Goal: Transaction & Acquisition: Obtain resource

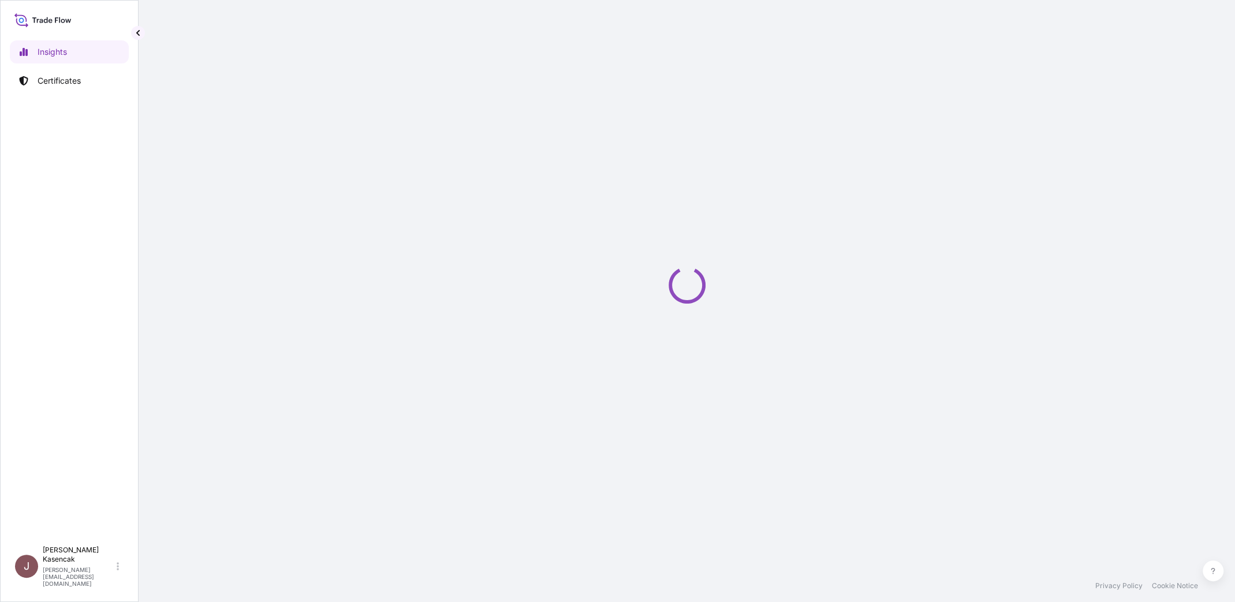
select select "2025"
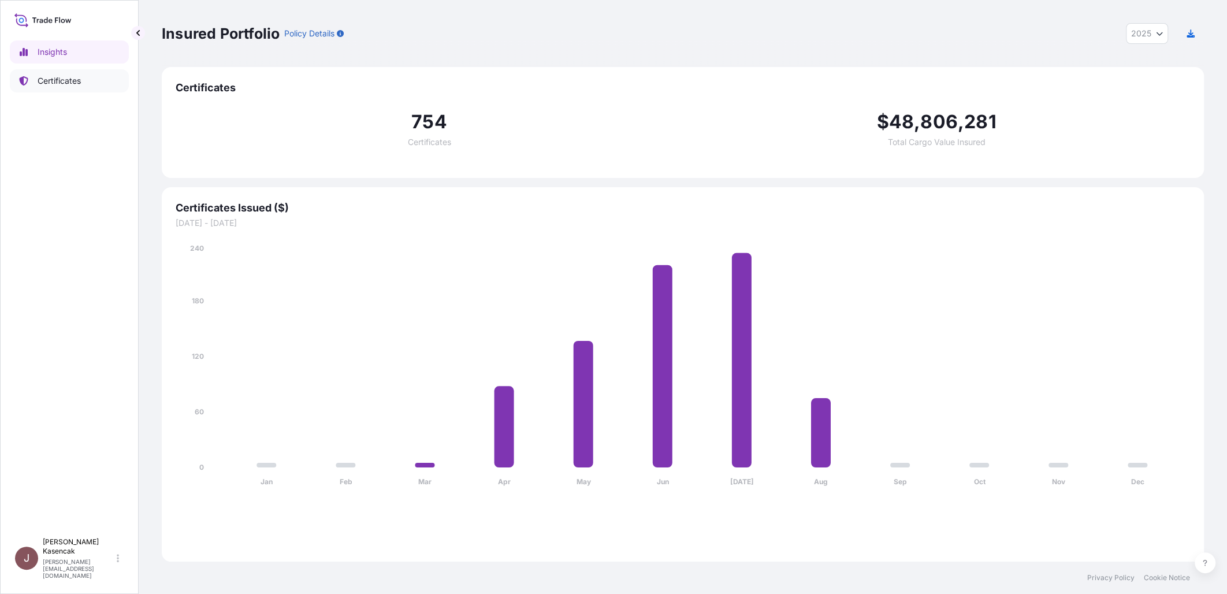
click at [90, 79] on link "Certificates" at bounding box center [69, 80] width 119 height 23
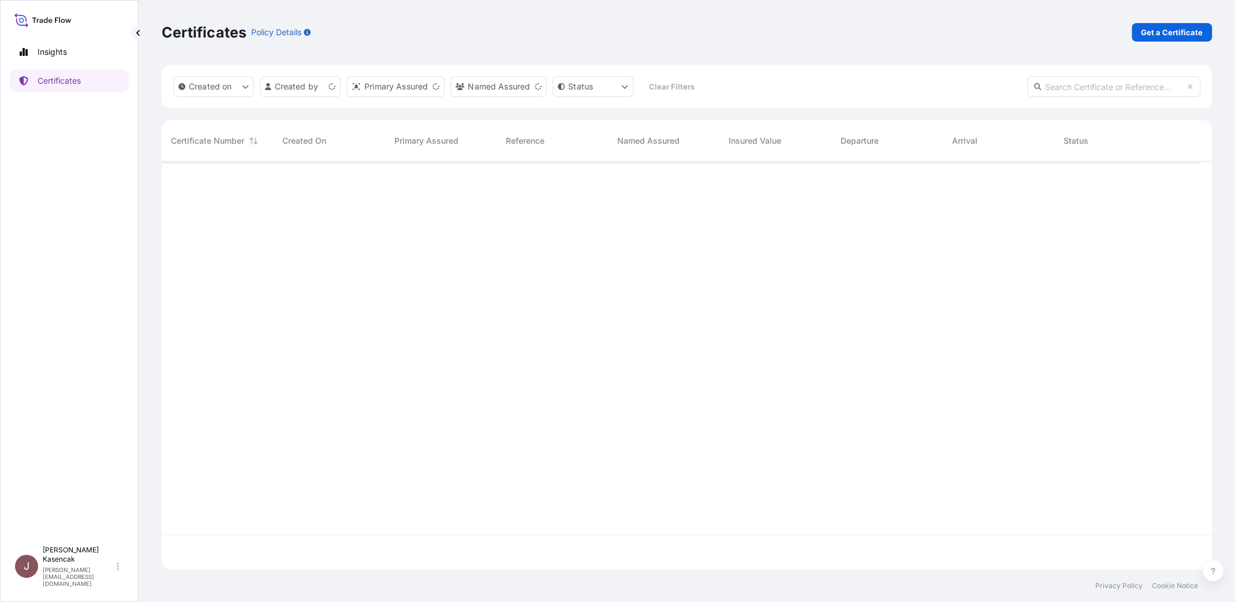
scroll to position [379, 1030]
click at [1117, 42] on div "Certificates Policy Details Get a Certificate" at bounding box center [687, 32] width 1050 height 18
click at [1132, 42] on link "Get a Certificate" at bounding box center [1172, 32] width 80 height 18
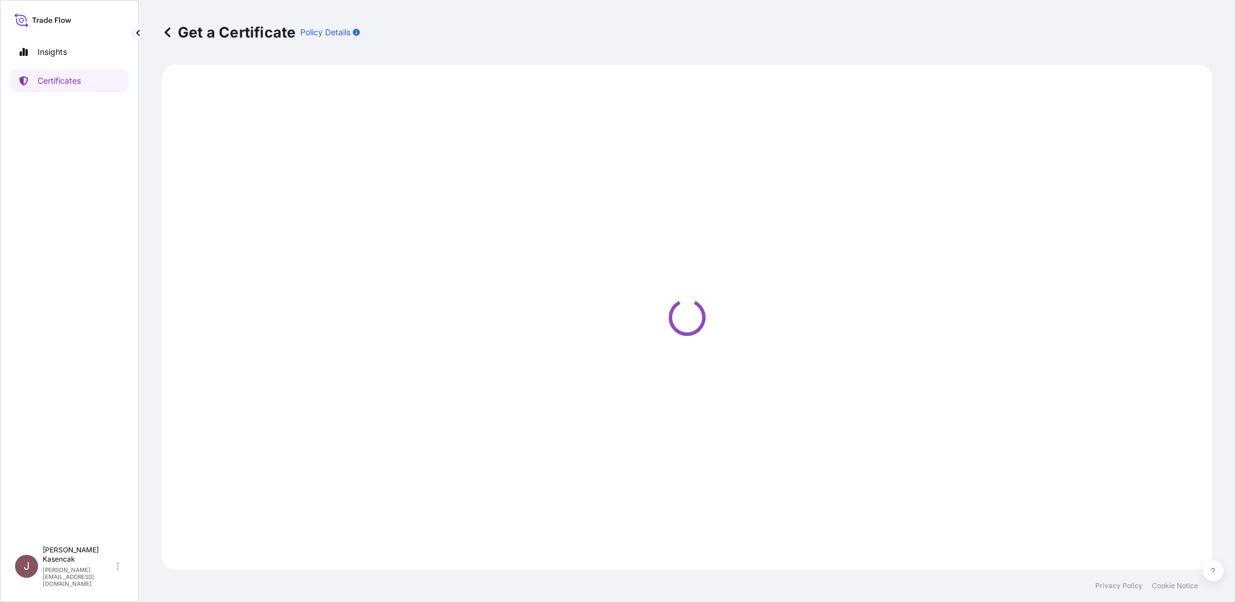
select select "Road / [GEOGRAPHIC_DATA]"
select select "Barge"
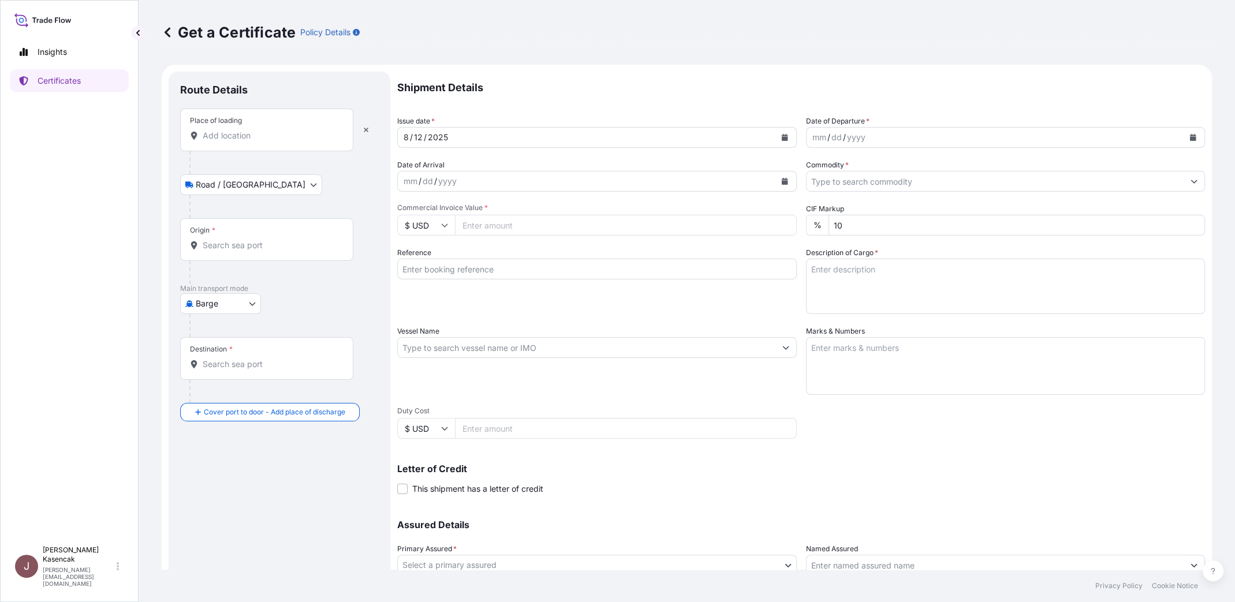
click at [273, 151] on div "Place of loading" at bounding box center [266, 130] width 173 height 43
click at [273, 141] on input "Place of loading" at bounding box center [271, 136] width 136 height 12
click at [266, 218] on div at bounding box center [283, 206] width 189 height 23
click at [248, 261] on div "Origin *" at bounding box center [266, 239] width 173 height 43
click at [248, 251] on input "Origin *" at bounding box center [271, 246] width 136 height 12
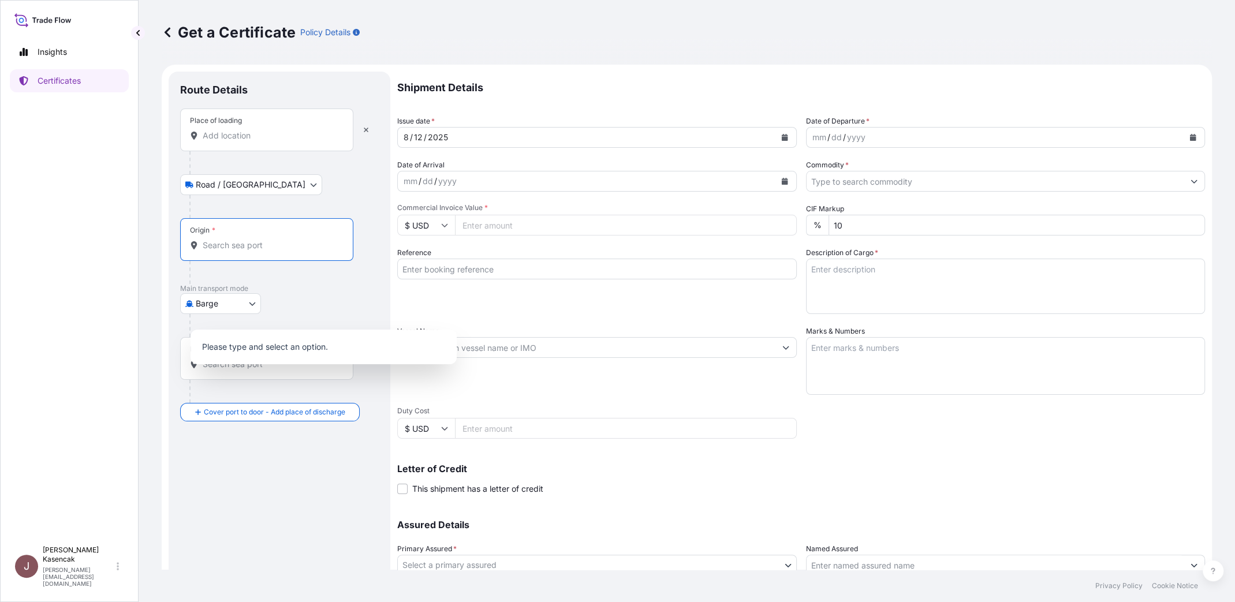
click at [229, 380] on div "Destination *" at bounding box center [266, 358] width 173 height 43
click at [229, 370] on input "Destination *" at bounding box center [271, 365] width 136 height 12
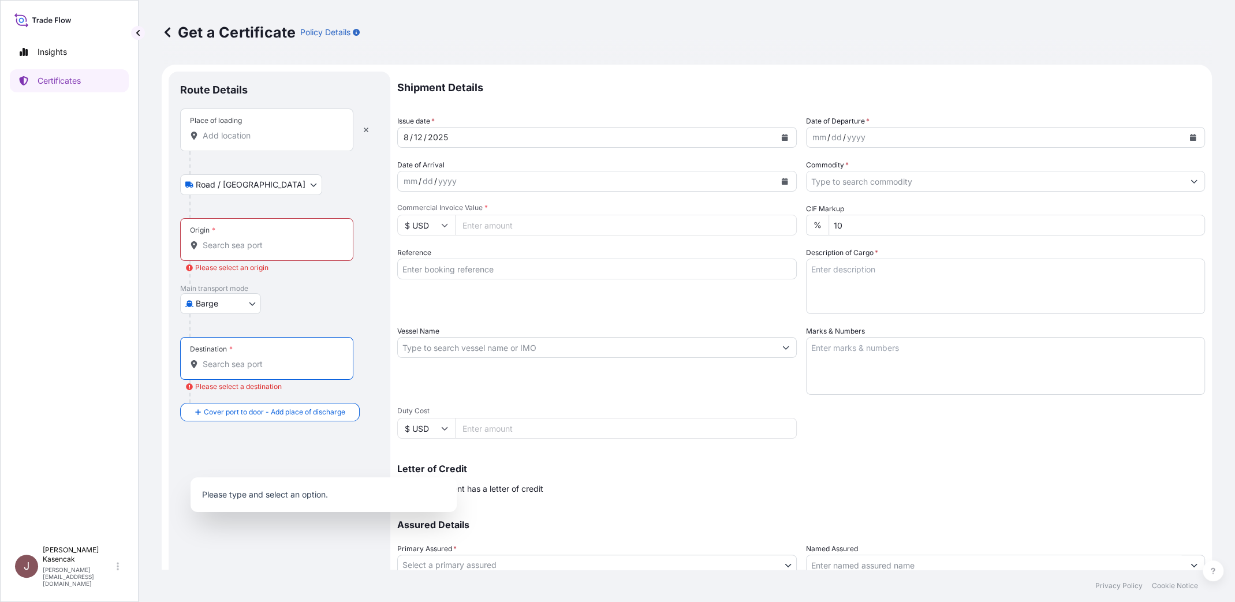
click at [242, 370] on input "Destination * Please select a destination" at bounding box center [271, 365] width 136 height 12
paste input "[GEOGRAPHIC_DATA]"
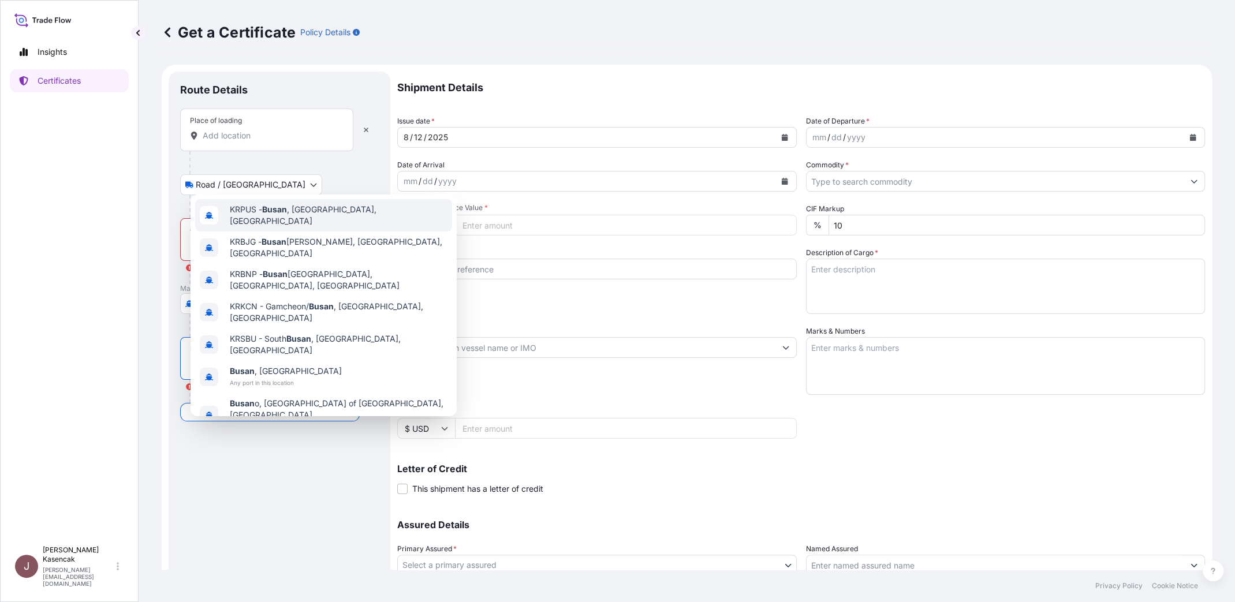
click at [304, 199] on div "KRPUS - [GEOGRAPHIC_DATA] , [GEOGRAPHIC_DATA], [GEOGRAPHIC_DATA]" at bounding box center [323, 215] width 257 height 32
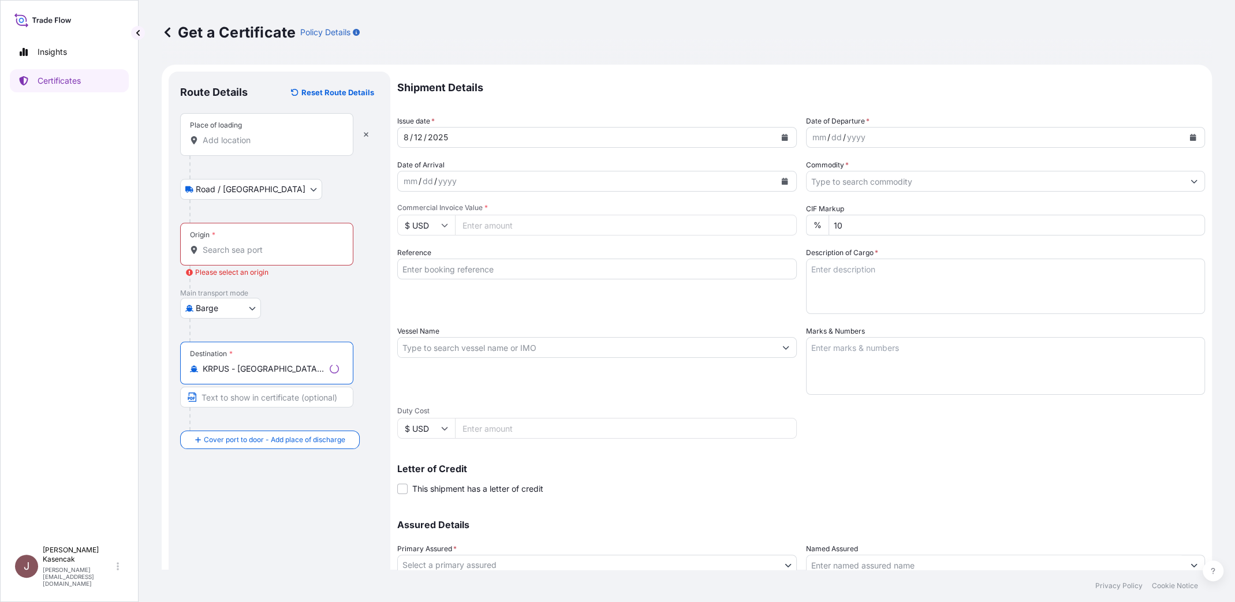
type input "KRPUS - [GEOGRAPHIC_DATA], [GEOGRAPHIC_DATA], [GEOGRAPHIC_DATA]"
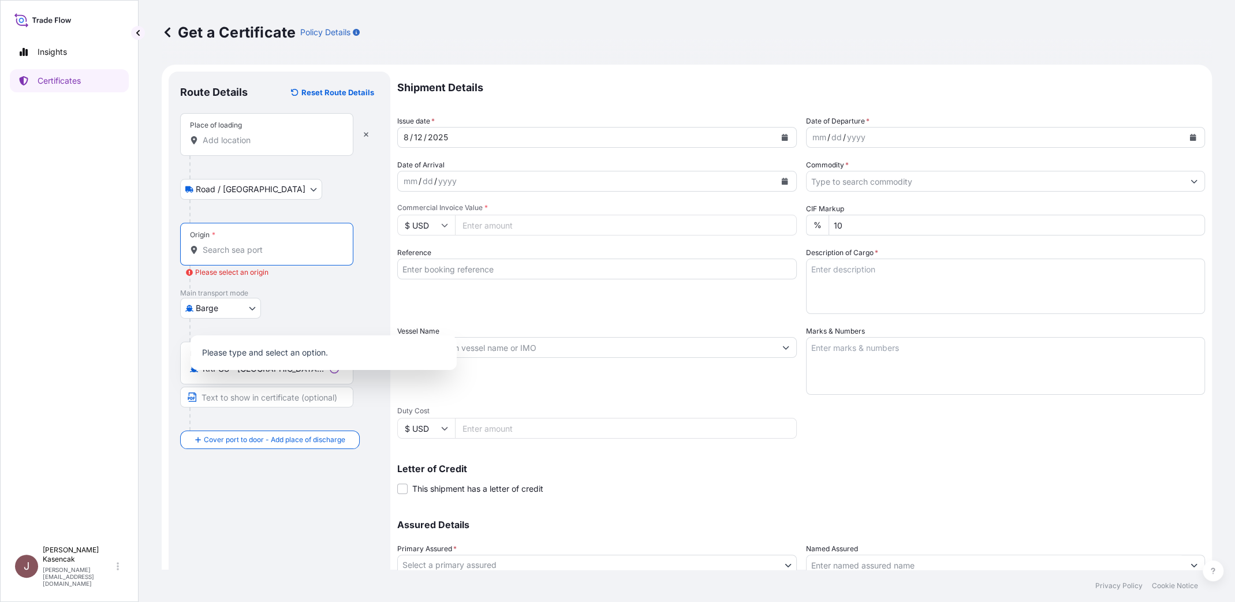
click at [262, 256] on input "Origin * Please select an origin" at bounding box center [271, 250] width 136 height 12
click at [253, 156] on div "Place of loading" at bounding box center [266, 134] width 173 height 43
click at [253, 146] on input "Place of loading" at bounding box center [271, 141] width 136 height 12
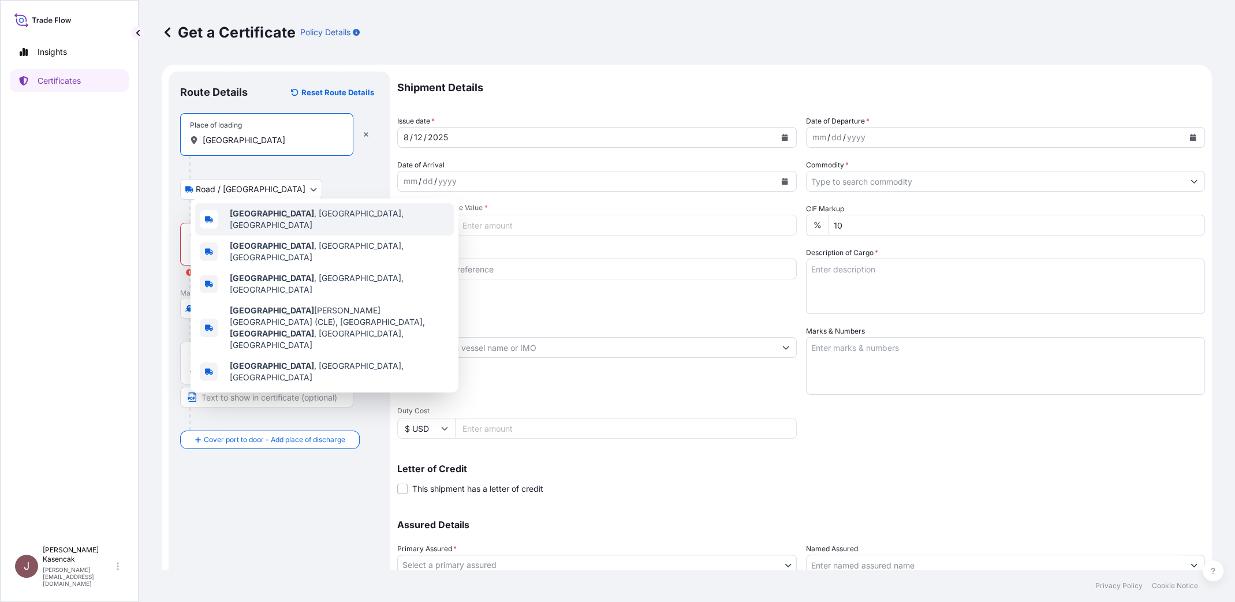
click at [277, 218] on b "[GEOGRAPHIC_DATA]" at bounding box center [272, 213] width 84 height 10
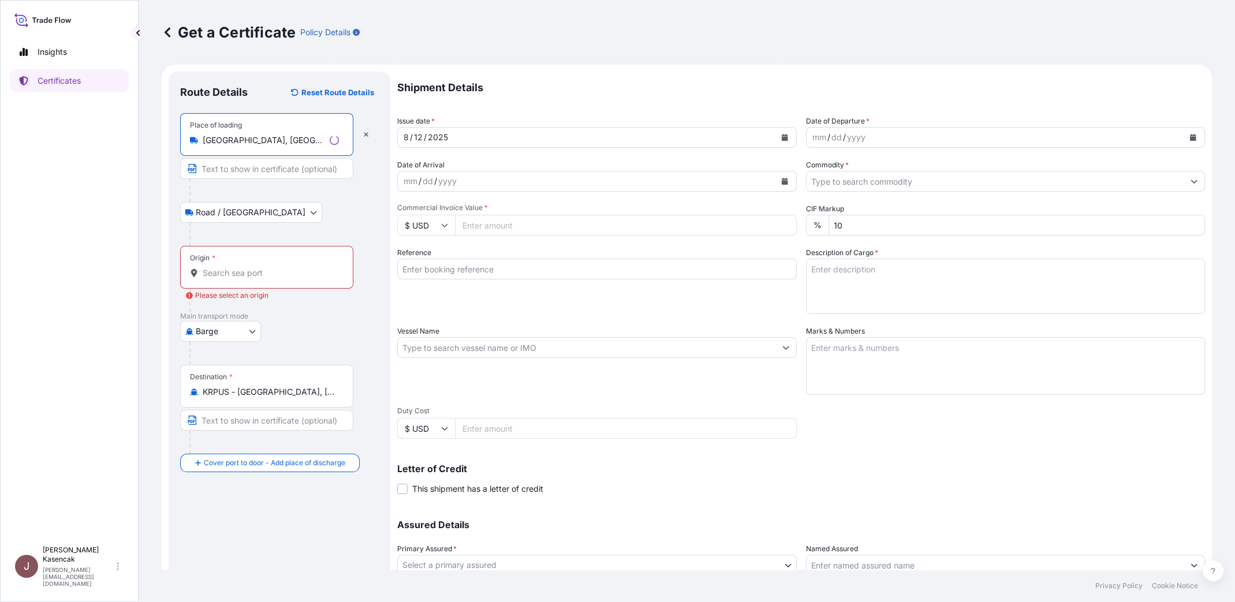
type input "[GEOGRAPHIC_DATA], [GEOGRAPHIC_DATA], [GEOGRAPHIC_DATA]"
click at [269, 289] on div "Origin *" at bounding box center [266, 267] width 173 height 43
click at [269, 279] on input "Origin * Please select an origin" at bounding box center [271, 273] width 136 height 12
click at [247, 275] on body "0 options available. 0 options available. 5 options available. 0 options availa…" at bounding box center [617, 301] width 1235 height 602
click at [368, 137] on icon "button" at bounding box center [366, 134] width 5 height 5
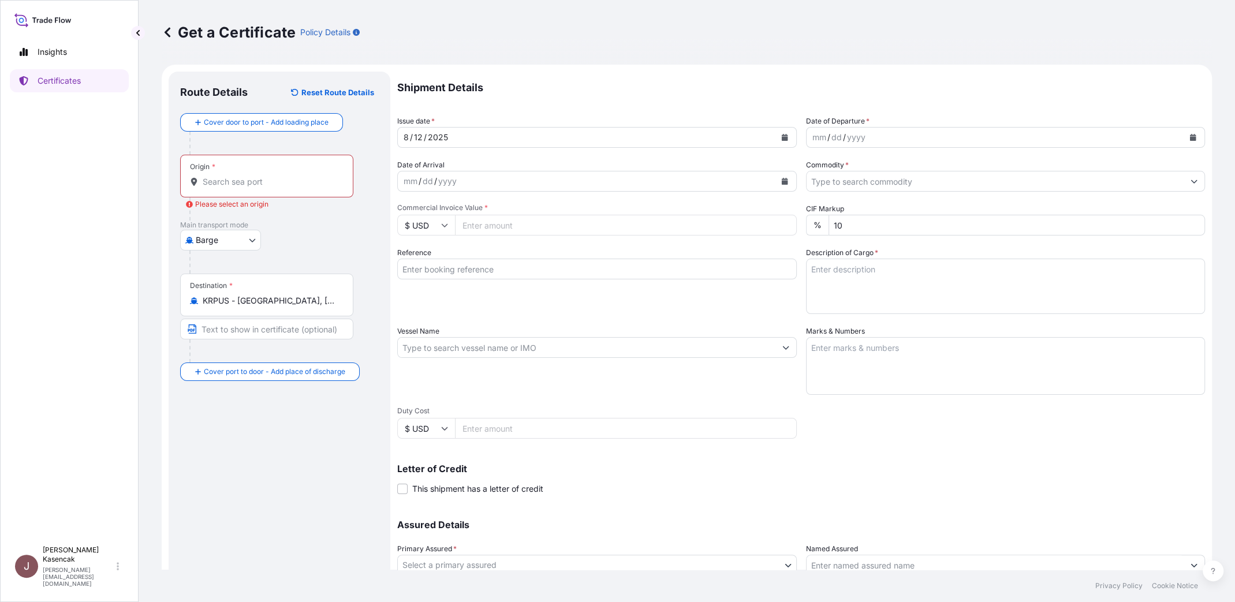
click at [248, 188] on input "Origin * Please select an origin" at bounding box center [271, 182] width 136 height 12
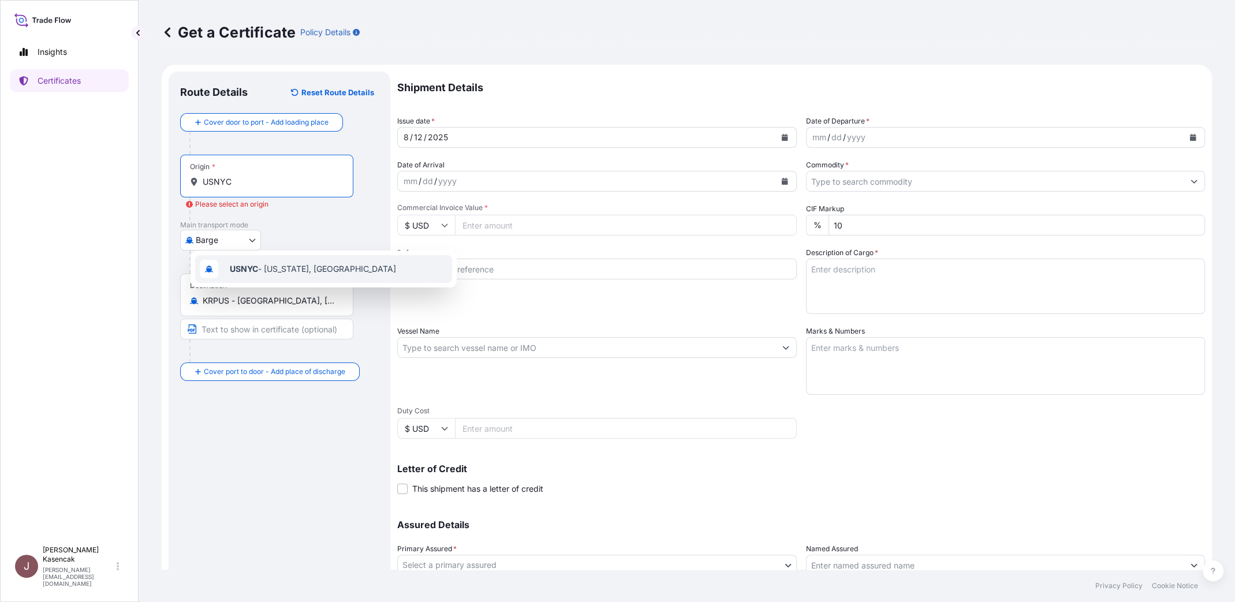
click at [254, 273] on b "USNYC" at bounding box center [244, 269] width 28 height 10
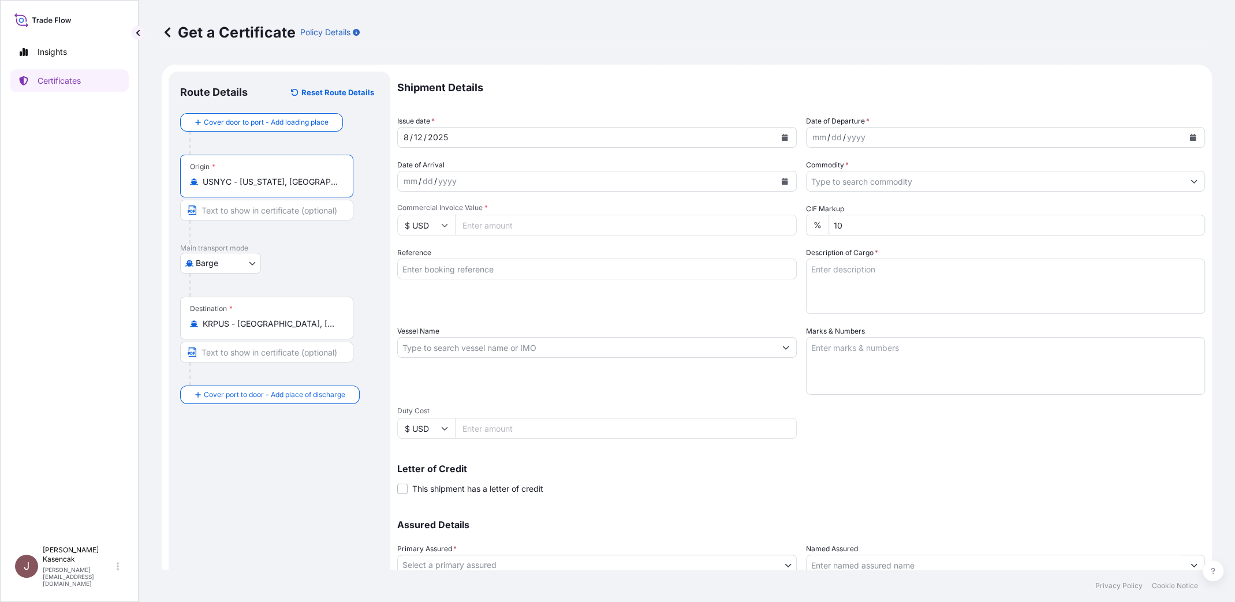
type input "USNYC - [US_STATE], [GEOGRAPHIC_DATA]"
click at [986, 148] on div "mm / dd / yyyy" at bounding box center [996, 137] width 378 height 21
click at [1190, 141] on icon "Calendar" at bounding box center [1193, 137] width 6 height 7
click at [884, 279] on div "4" at bounding box center [873, 268] width 21 height 21
click at [1190, 141] on icon "Calendar" at bounding box center [1193, 137] width 6 height 7
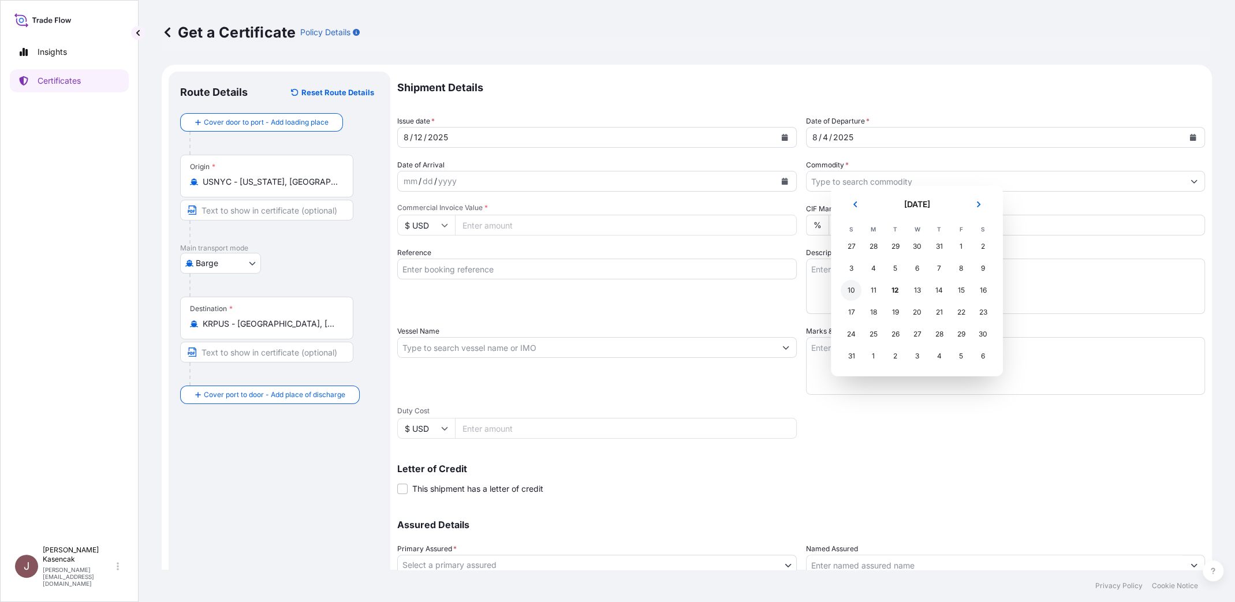
click at [862, 301] on div "10" at bounding box center [851, 290] width 21 height 21
click at [563, 236] on input "Commercial Invoice Value *" at bounding box center [626, 225] width 342 height 21
click at [575, 236] on input "Commercial Invoice Value *" at bounding box center [626, 225] width 342 height 21
paste input "102745.52"
type input "102745.52"
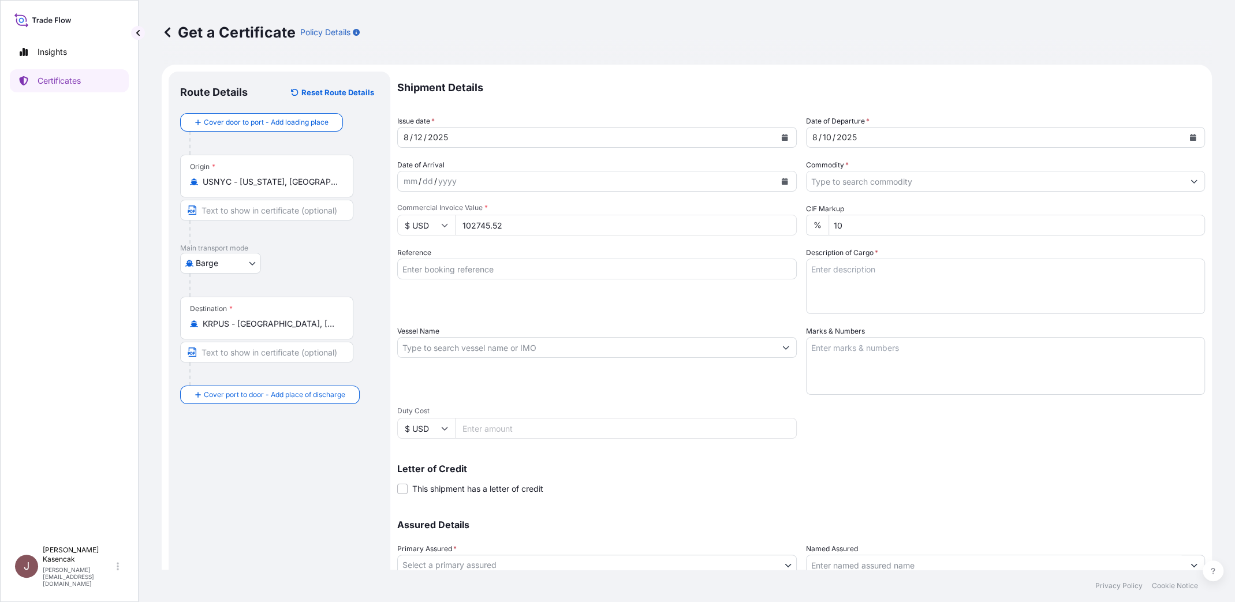
click at [516, 280] on input "Reference" at bounding box center [597, 269] width 400 height 21
paste input "80000107381"
type input "80000107381"
click at [489, 358] on input "Vessel Name" at bounding box center [587, 347] width 378 height 21
click at [513, 358] on input "Vessel Name" at bounding box center [587, 347] width 378 height 21
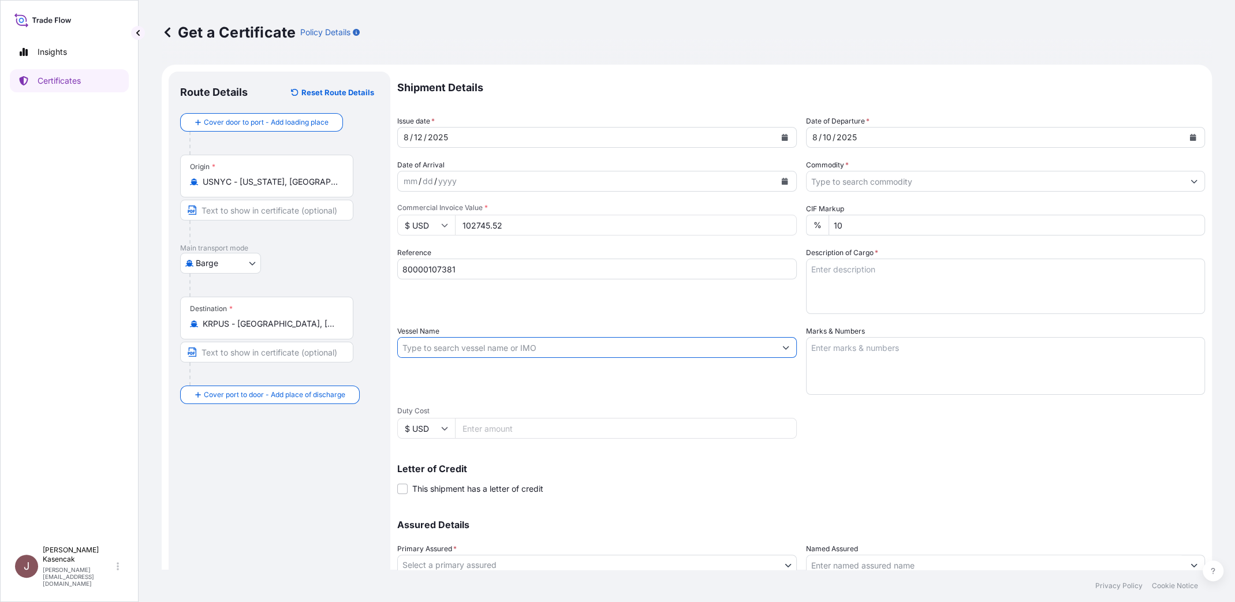
paste input "COCHRANE"
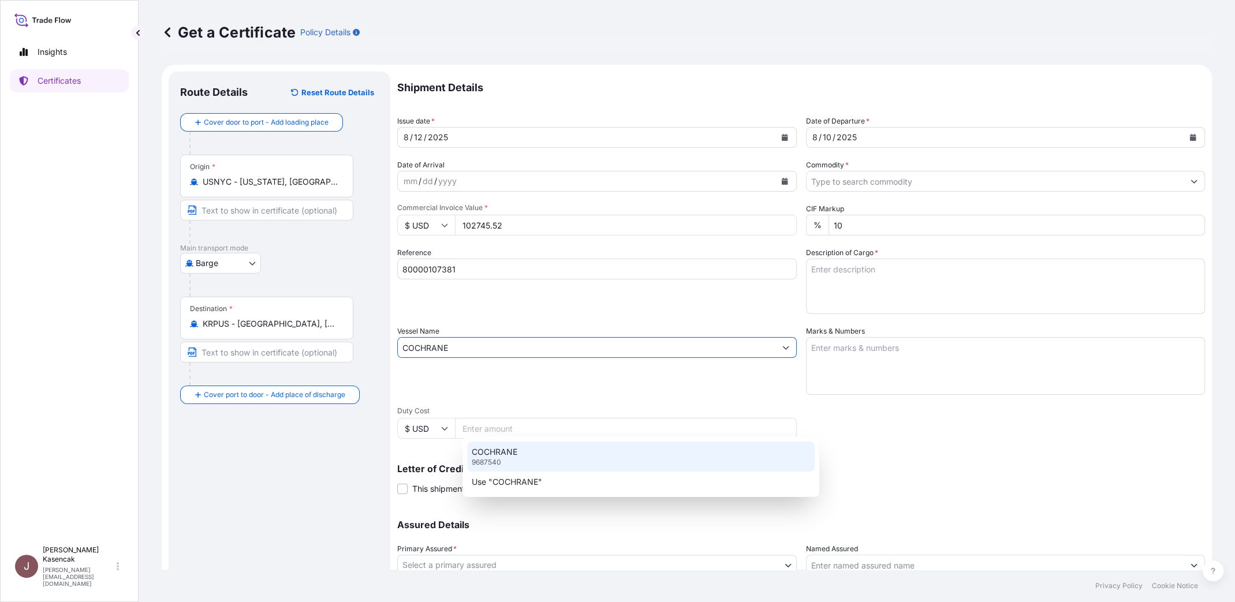
click at [551, 467] on div "COCHRANE 9687540" at bounding box center [641, 457] width 348 height 30
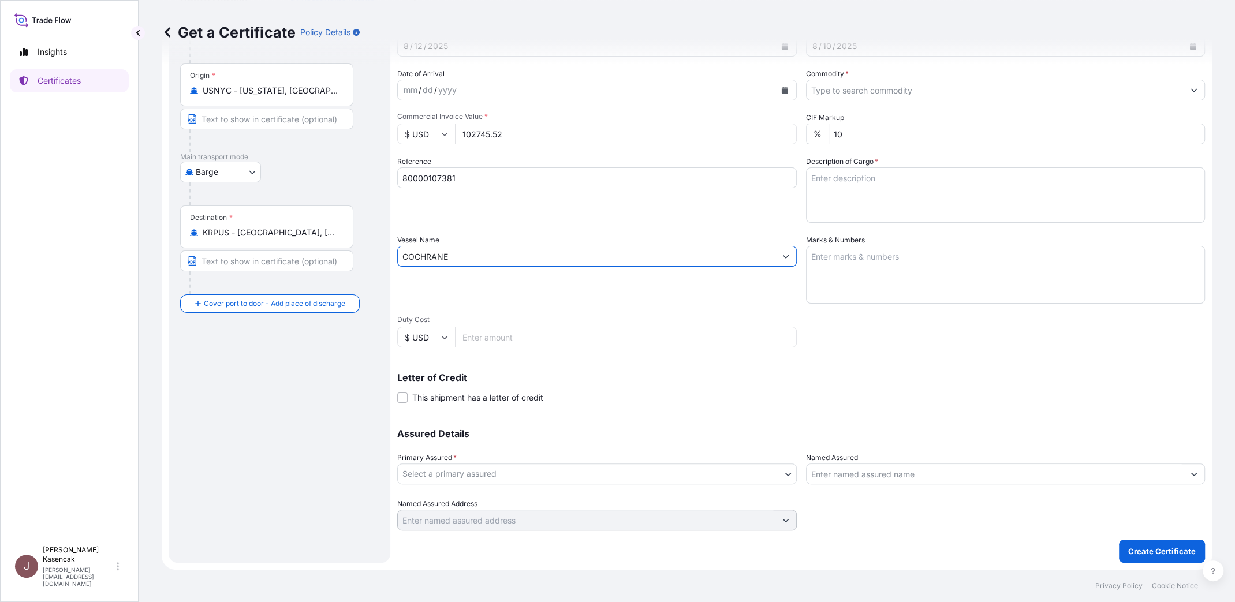
scroll to position [219, 0]
type input "COCHRANE"
click at [912, 246] on textarea "Marks & Numbers" at bounding box center [1006, 275] width 400 height 58
click at [892, 167] on textarea "Description of Cargo *" at bounding box center [1006, 194] width 400 height 55
paste textarea "Lubricating Oil Additives DOCUMENT:"
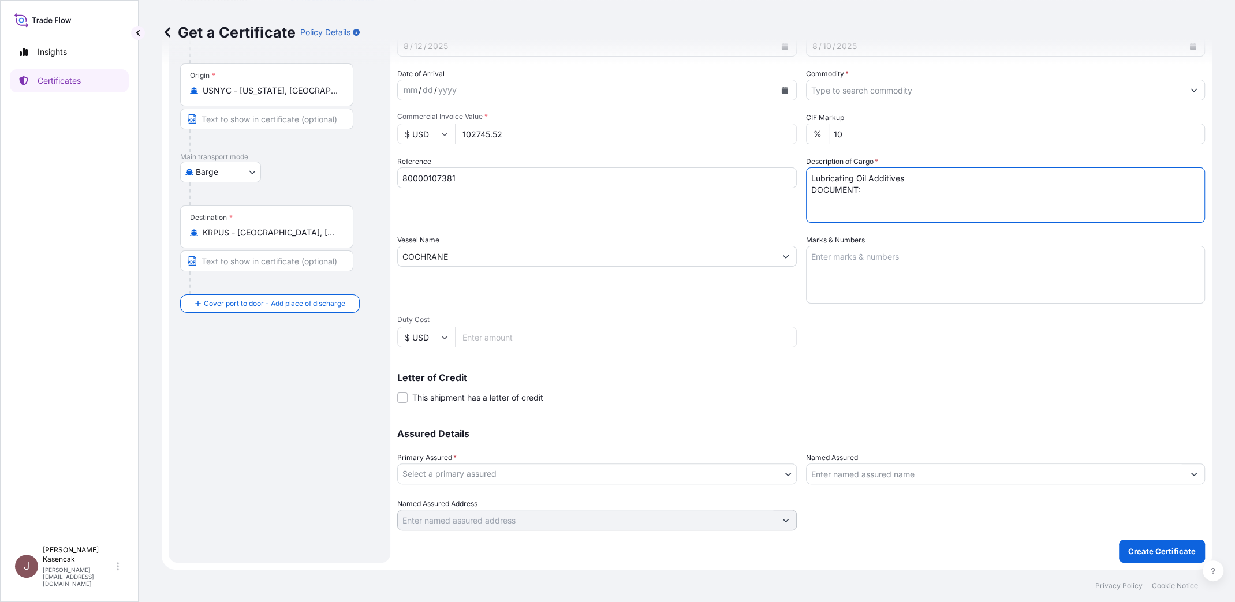
paste textarea "Lubricating Oil Additives DOCUMENT:"
type textarea "Lubricating Oil Additives"
click at [998, 246] on textarea "Marks & Numbers" at bounding box center [1006, 275] width 400 height 58
paste textarea "DNLKOREA CO LTD"
click at [882, 246] on textarea "DNLKOREA CO LTD" at bounding box center [1006, 275] width 400 height 58
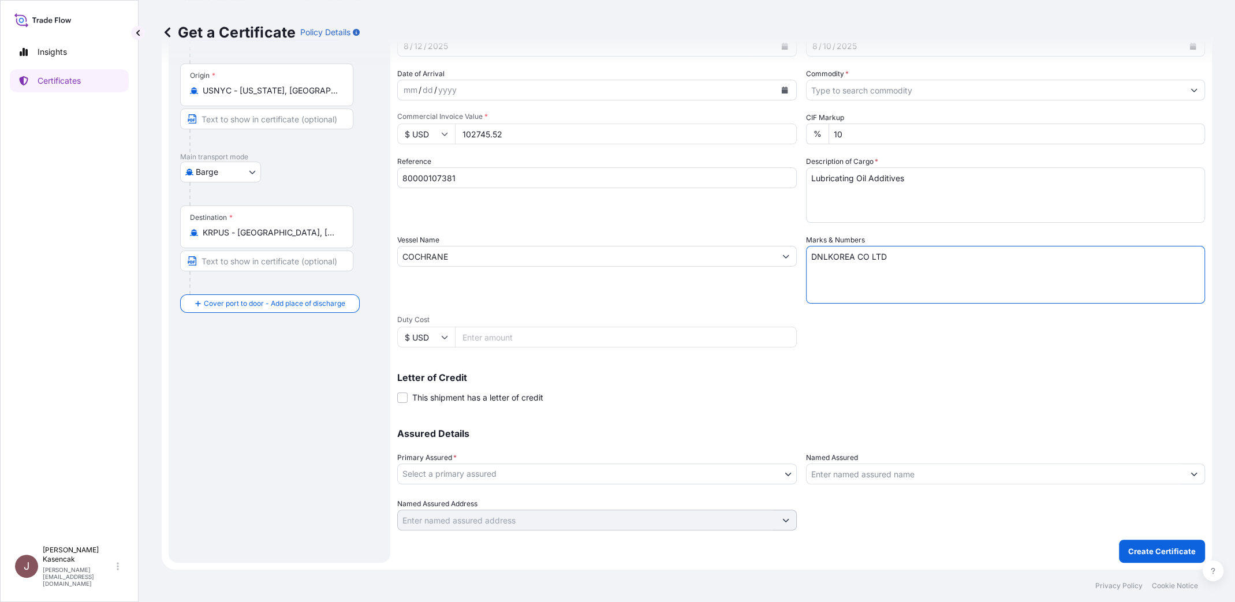
click at [959, 246] on textarea "DNLKOREA CO LTD" at bounding box center [1006, 275] width 400 height 58
paste textarea "80000107381 / 20250502 / 20667539 ALOX 2100, 18/16 O/H DR ALOX 2188, 18/16 O/H …"
type textarea "DNLKOREA CO LTD 80000107381 / 20250502 / 20667539 ALOX 2100, 18/16 O/H DR ALOX …"
click at [574, 439] on body "Insights Certificates J [PERSON_NAME] [PERSON_NAME][EMAIL_ADDRESS][DOMAIN_NAME]…" at bounding box center [617, 301] width 1235 height 602
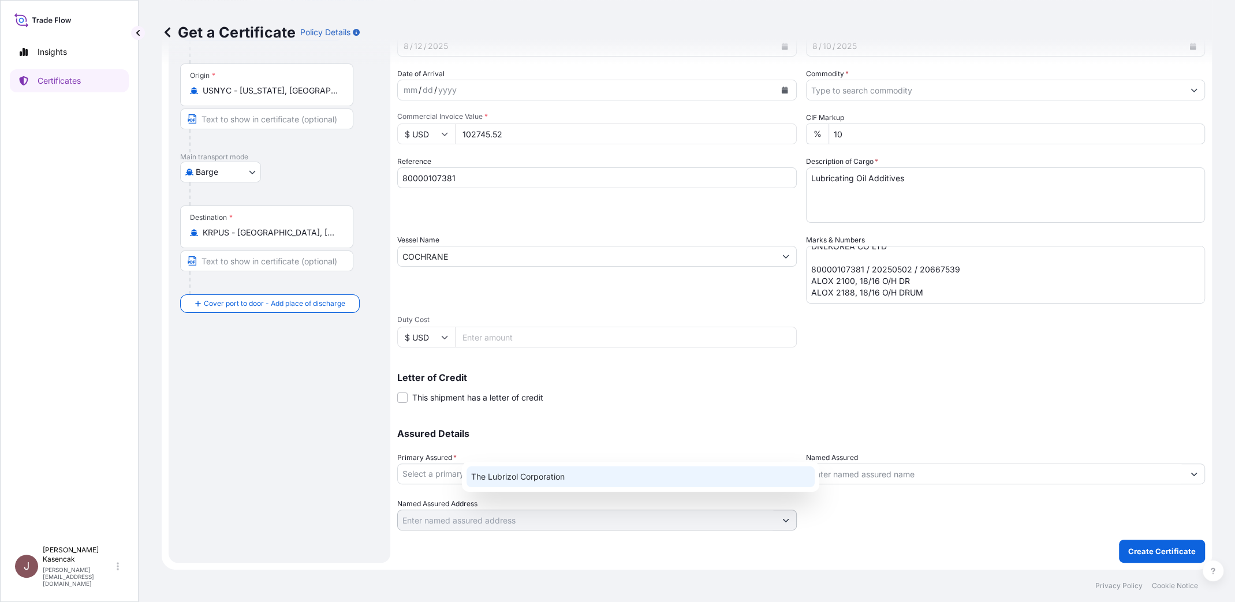
click at [531, 475] on div "The Lubrizol Corporation" at bounding box center [641, 477] width 348 height 21
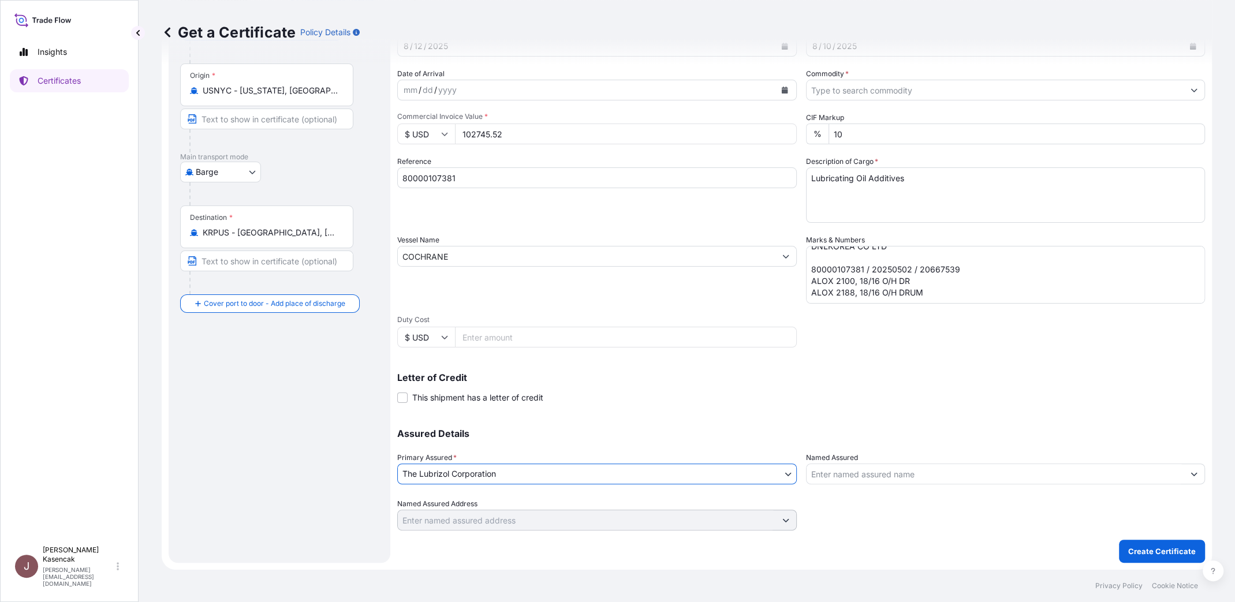
click at [851, 464] on input "Named Assured" at bounding box center [996, 474] width 378 height 21
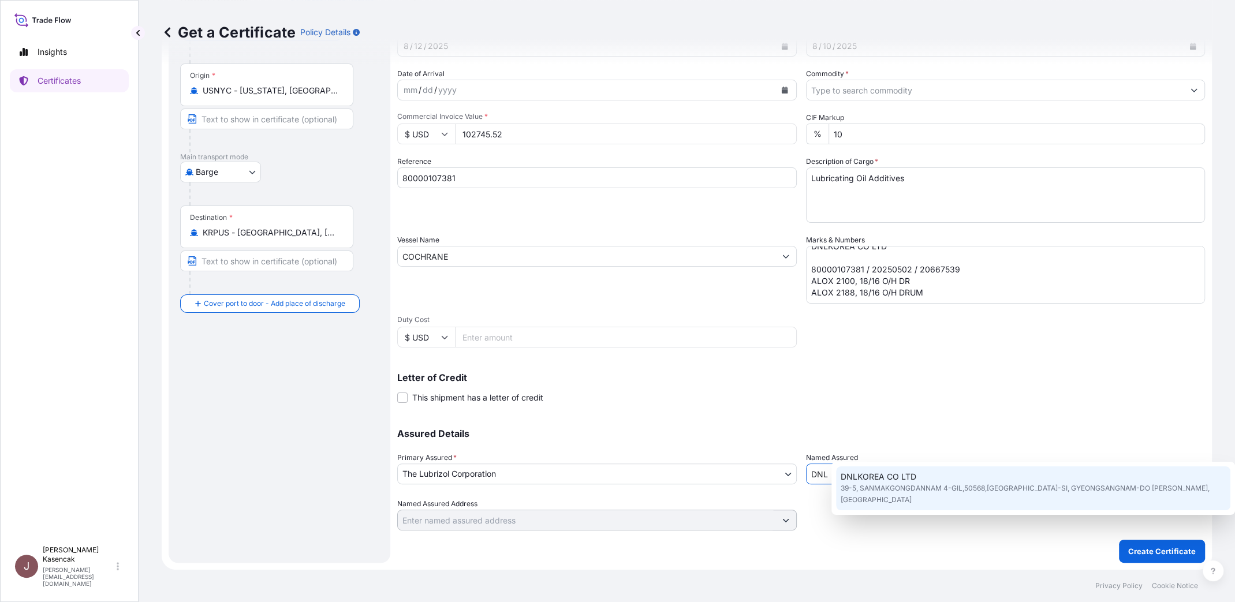
click at [881, 494] on span "39-5, SANMAKGONGDANNAM 4-GIL,50568,[GEOGRAPHIC_DATA]-SI, GYEONGSANGNAM-DO [PERS…" at bounding box center [1033, 494] width 385 height 23
type input "DNLKOREA CO LTD"
type input "39-5, SANMAKGONGDANNAM 4-GIL,50568,[GEOGRAPHIC_DATA]-SI, GYEONGSANGNAM-DO [PERS…"
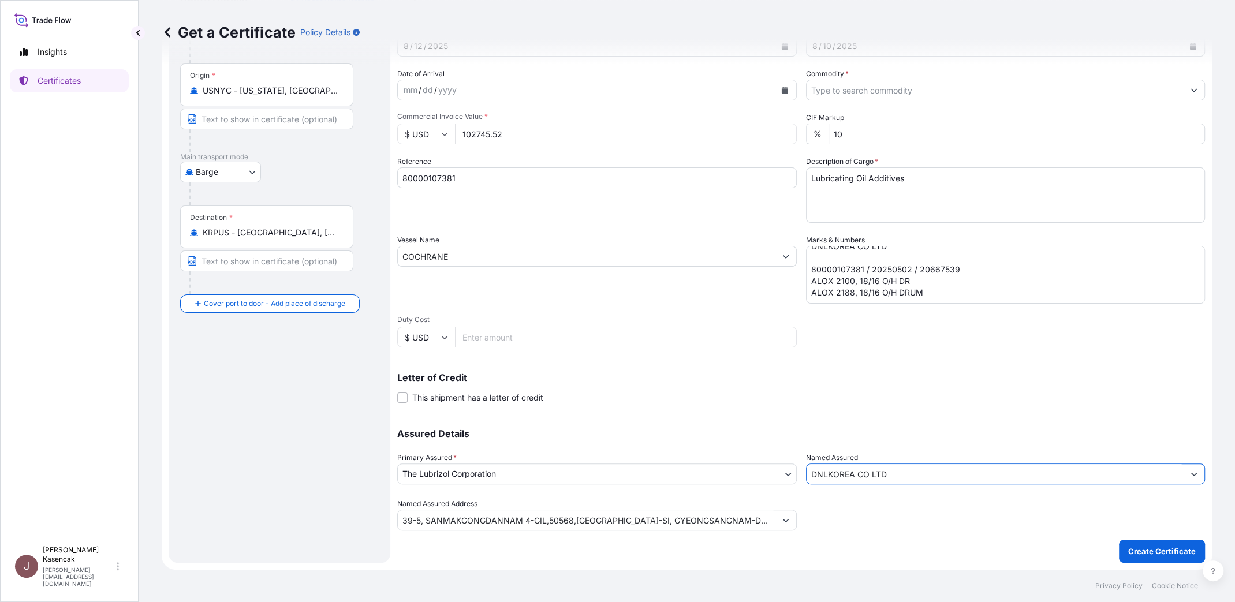
type input "DNLKOREA CO LTD"
click at [983, 246] on textarea "DNLKOREA CO LTD 80000107381 / 20250502 / 20667539 ALOX 2100, 18/16 O/H DR ALOX …" at bounding box center [1006, 275] width 400 height 58
paste textarea "HLXU1256684"
click at [904, 246] on textarea "DNLKOREA CO LTD 80000107381 / 20250502 / 20667539 ALOX 2100, 18/16 O/H DR ALOX …" at bounding box center [1006, 275] width 400 height 58
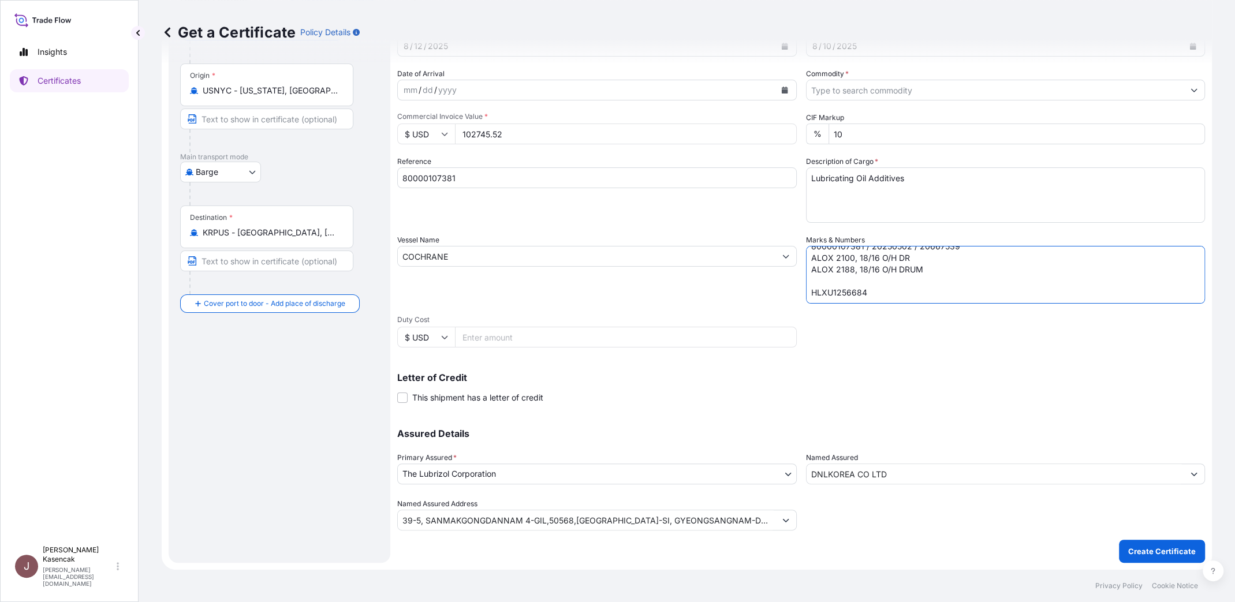
paste textarea "00443364"
click at [884, 246] on textarea "DNLKOREA CO LTD 80000107381 / 20250502 / 20667539 ALOX 2100, 18/16 O/H DR ALOX …" at bounding box center [1006, 275] width 400 height 58
paste textarea "15223.300"
click at [900, 291] on div "Shipment Details Issue date * [DATE] Date of Departure * [DATE] Date of Arrival…" at bounding box center [801, 255] width 808 height 550
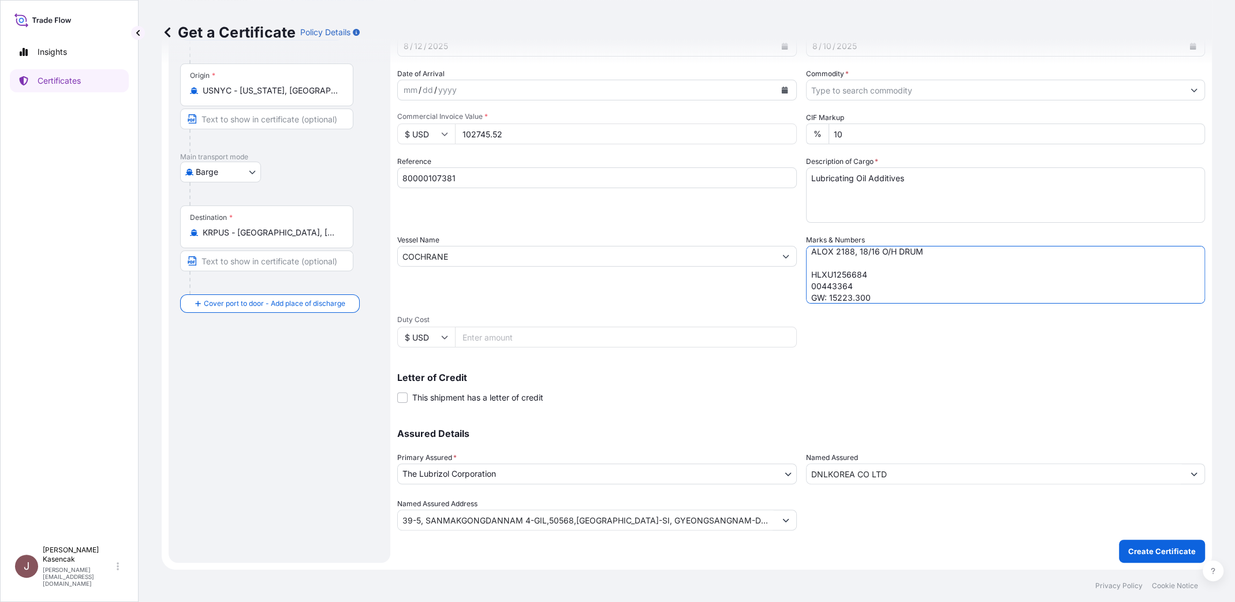
click at [911, 246] on textarea "DNLKOREA CO LTD 80000107381 / 20250502 / 20667539 ALOX 2100, 18/16 O/H DR ALOX …" at bounding box center [1006, 275] width 400 height 58
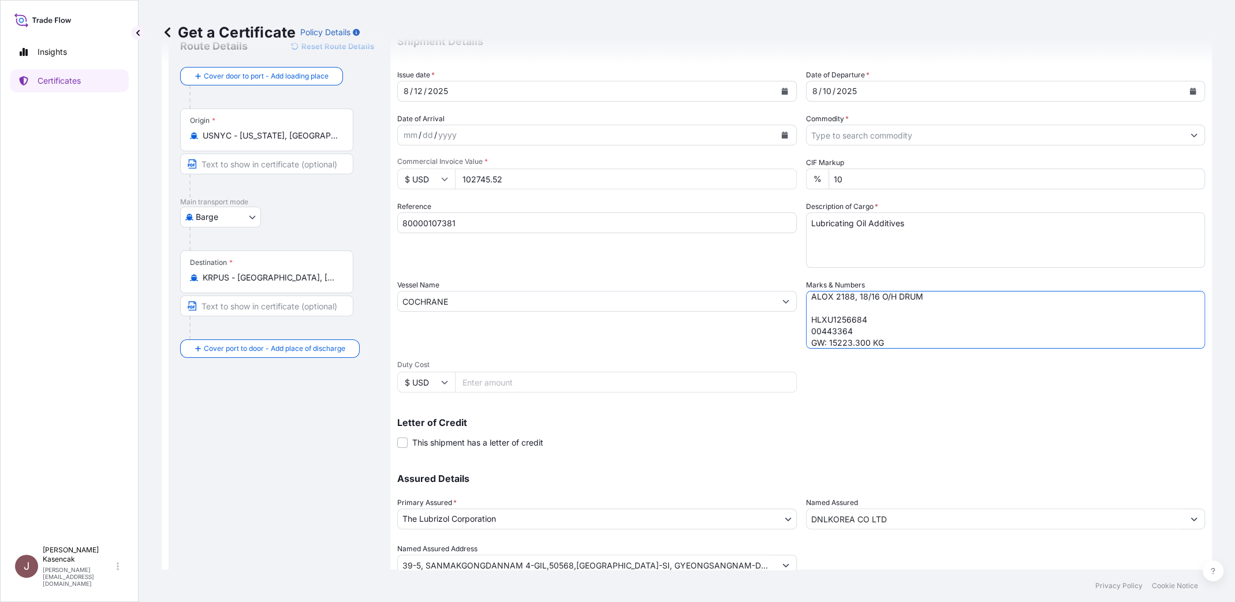
type textarea "DNLKOREA CO LTD 80000107381 / 20250502 / 20667539 ALOX 2100, 18/16 O/H DR ALOX …"
click at [878, 146] on input "Commodity *" at bounding box center [996, 135] width 378 height 21
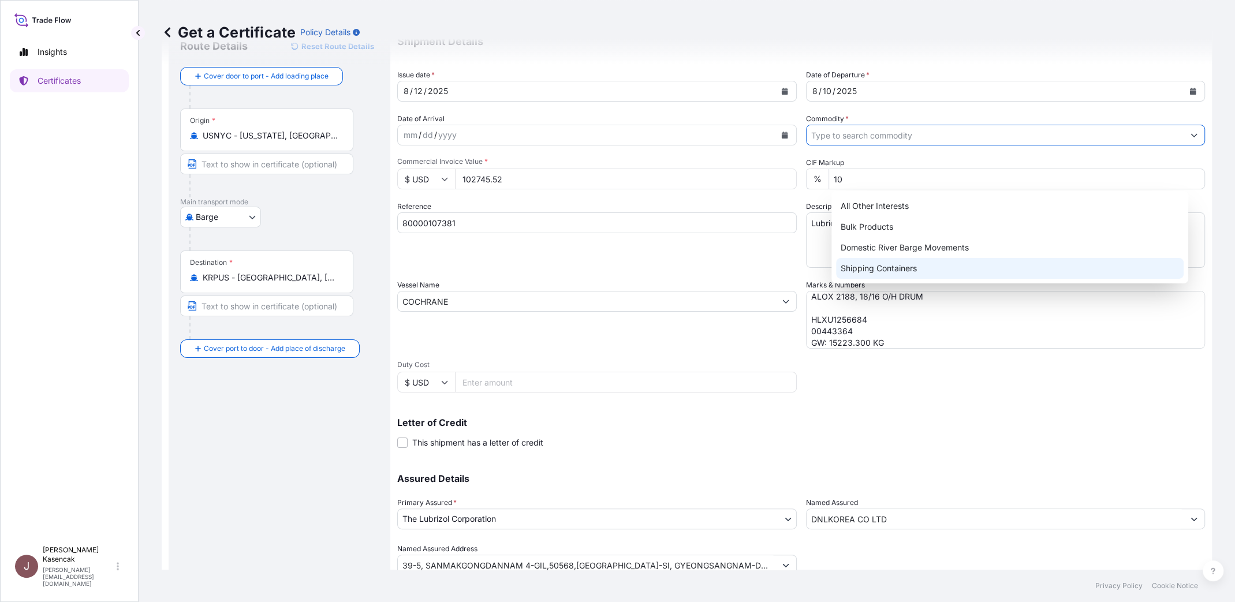
click at [875, 271] on div "Shipping Containers" at bounding box center [1010, 268] width 348 height 21
type input "Shipping Containers"
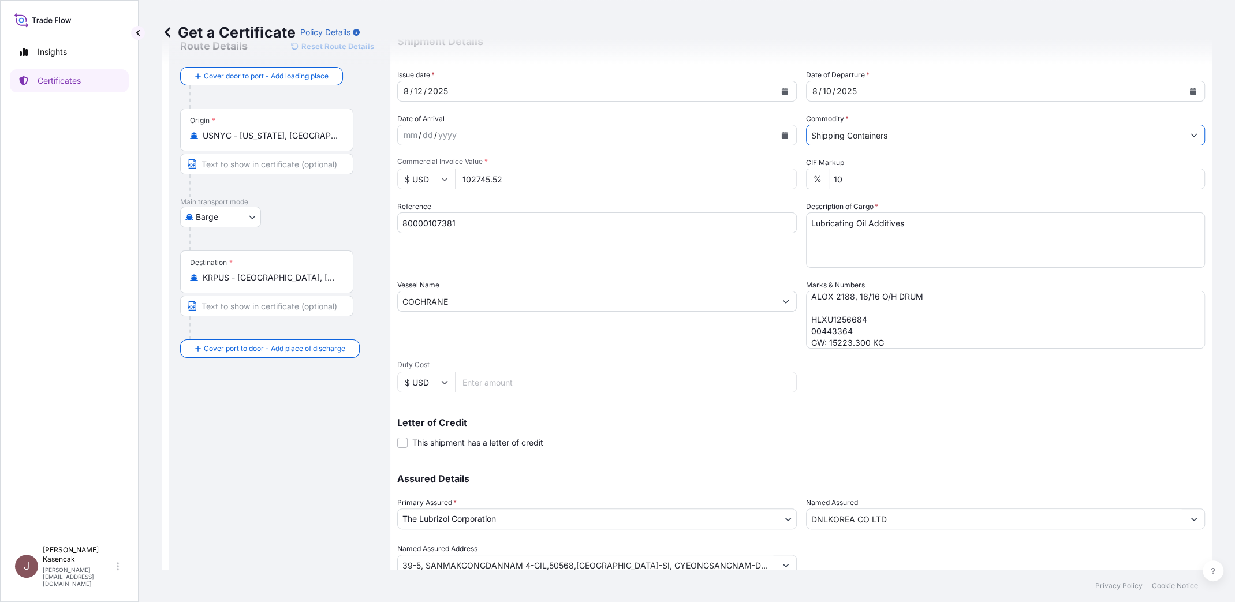
scroll to position [219, 0]
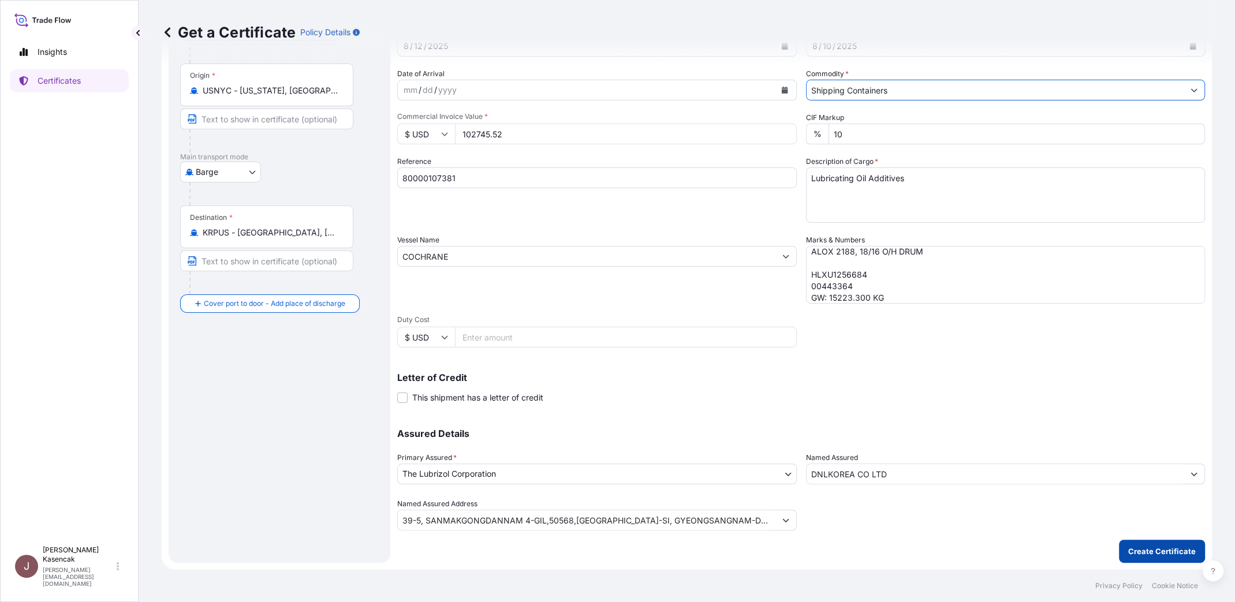
click at [1171, 546] on p "Create Certificate" at bounding box center [1162, 552] width 68 height 12
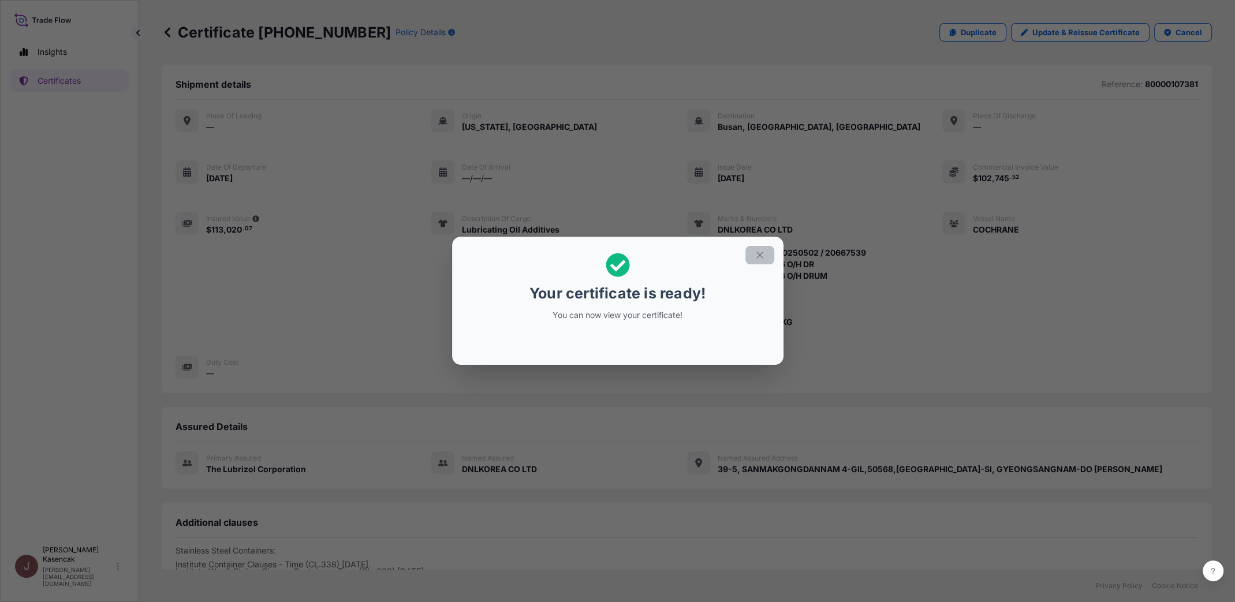
click at [774, 247] on button "button" at bounding box center [760, 255] width 29 height 18
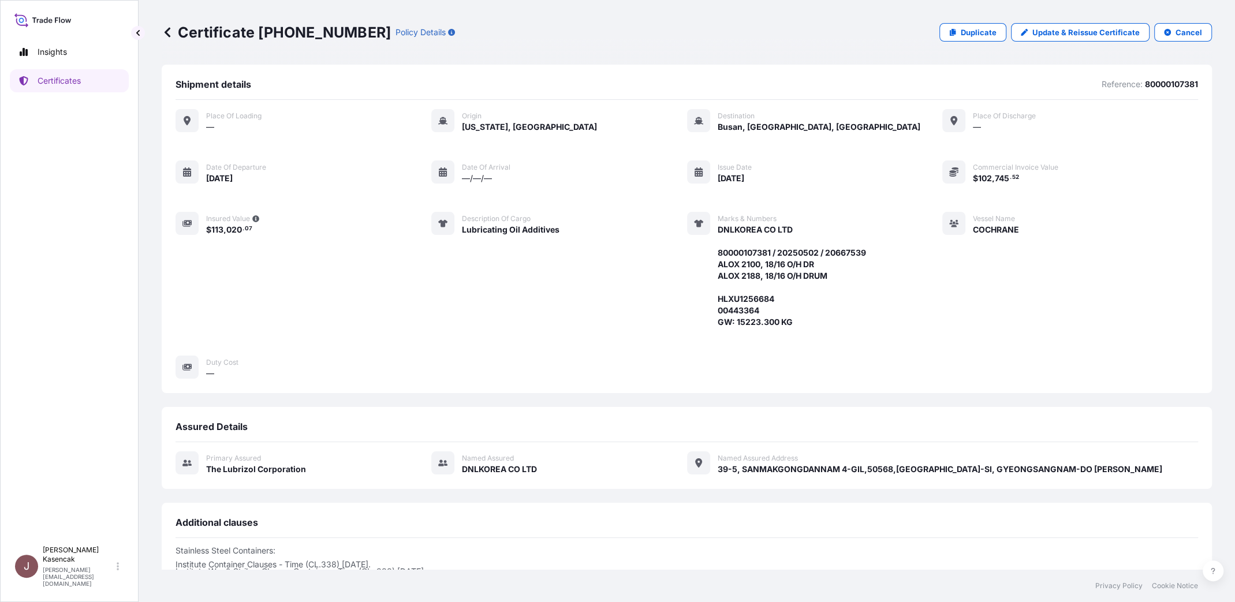
scroll to position [286, 0]
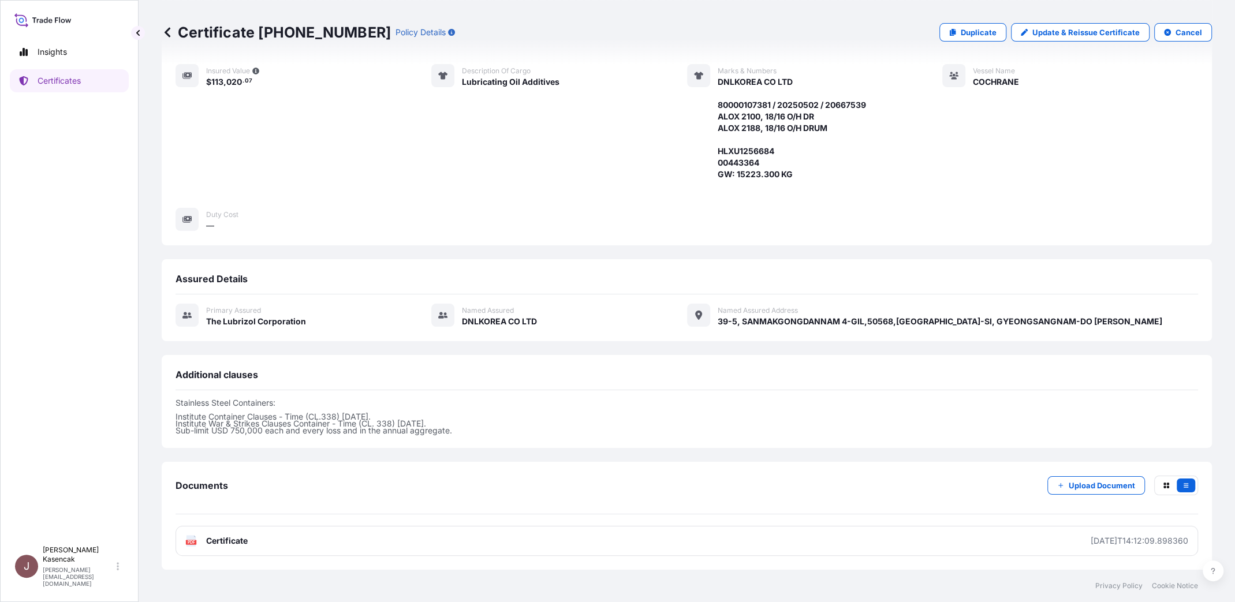
click at [515, 544] on div "PDF Certificate [DATE]T14:12:09.898360" at bounding box center [687, 541] width 1023 height 30
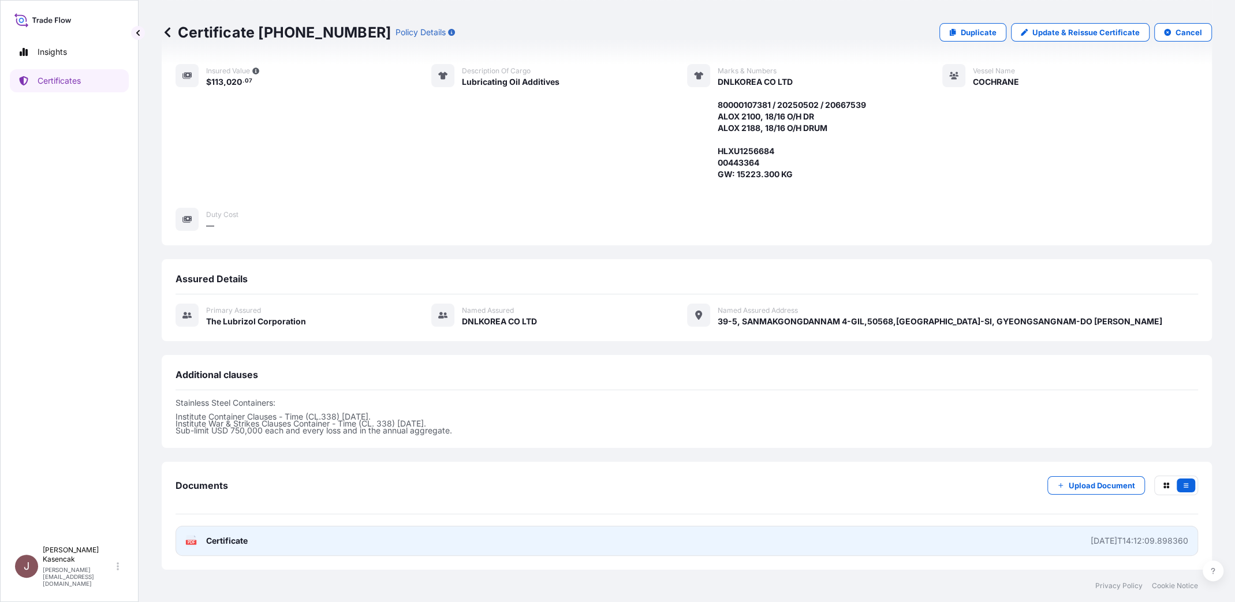
click at [502, 537] on link "PDF Certificate [DATE]T14:12:09.898360" at bounding box center [687, 541] width 1023 height 30
